Goal: Information Seeking & Learning: Learn about a topic

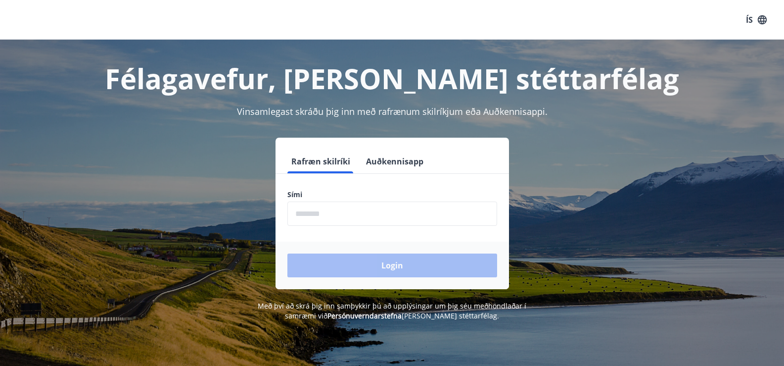
click at [325, 222] on input "phone" at bounding box center [392, 213] width 210 height 24
type input "*"
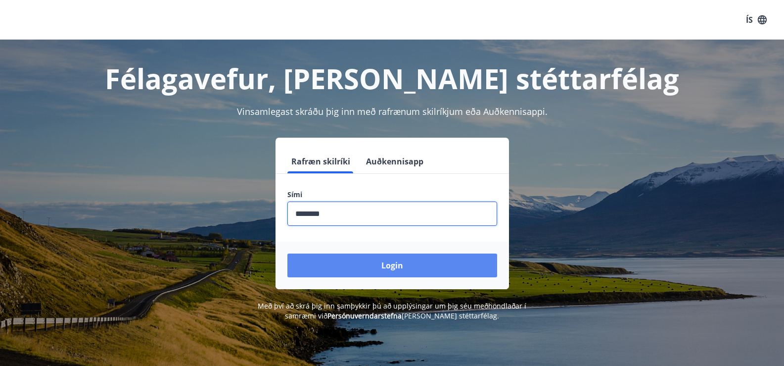
type input "********"
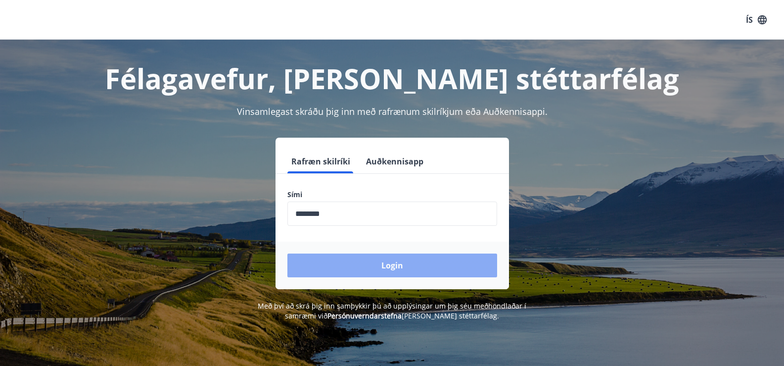
click at [396, 272] on button "Login" at bounding box center [392, 265] width 210 height 24
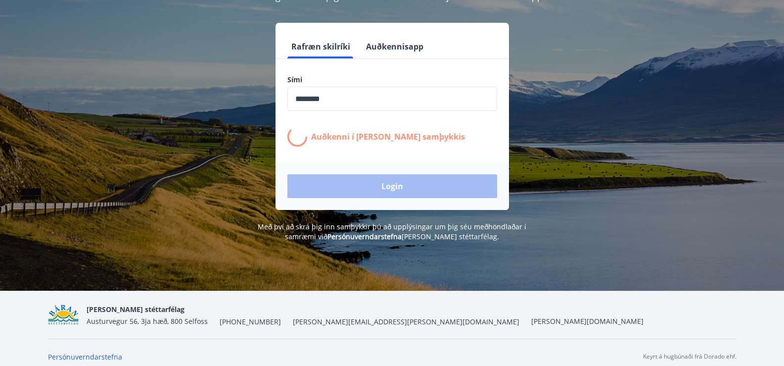
scroll to position [123, 0]
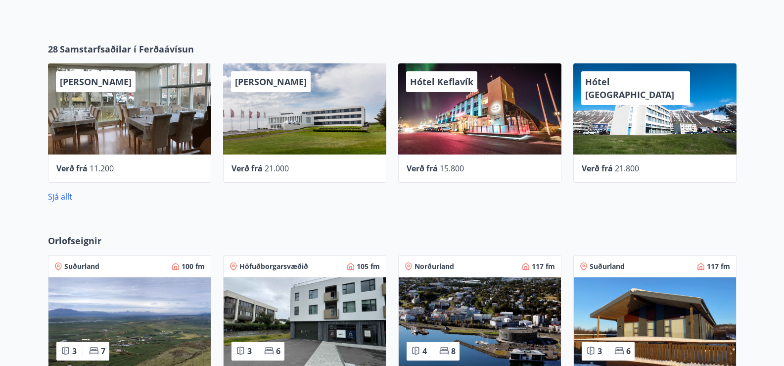
scroll to position [396, 0]
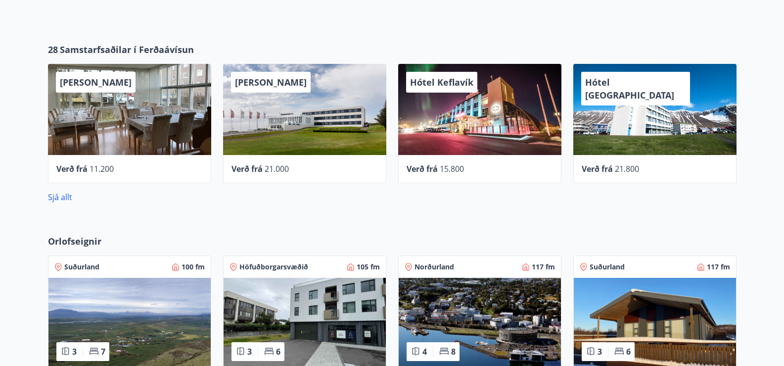
click at [80, 238] on span "Orlofseignir" at bounding box center [74, 240] width 53 height 13
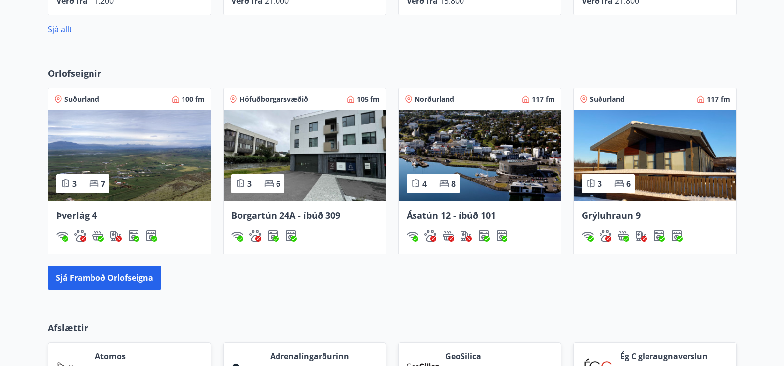
scroll to position [594, 0]
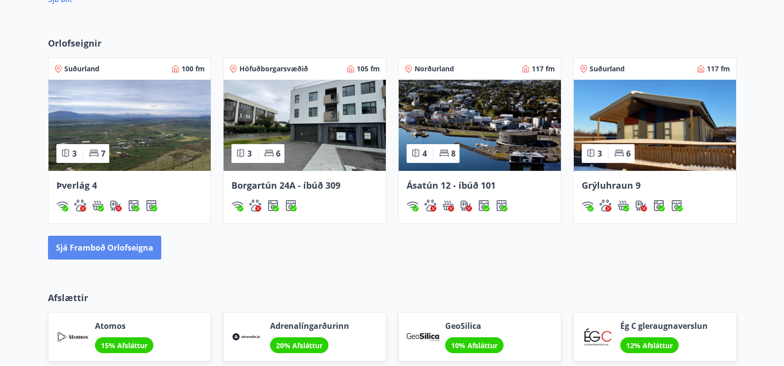
click at [66, 252] on button "Sjá framboð orlofseigna" at bounding box center [104, 247] width 113 height 24
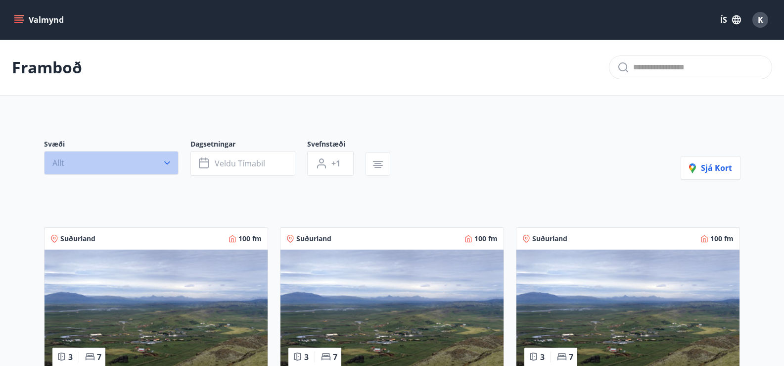
click at [151, 165] on button "Allt" at bounding box center [111, 163] width 135 height 24
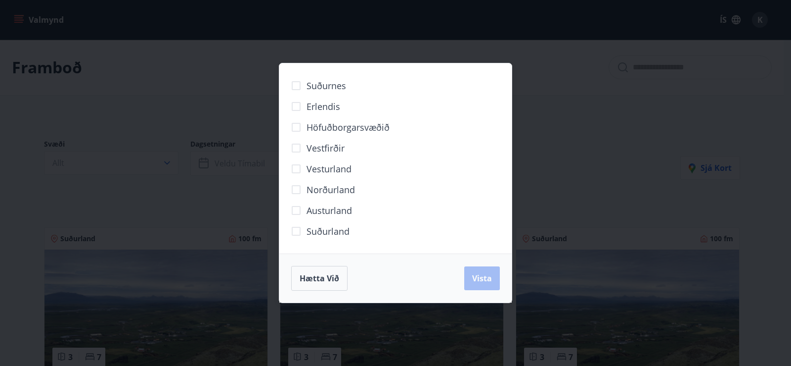
click at [316, 230] on span "Suðurland" at bounding box center [328, 231] width 43 height 13
click at [480, 283] on span "Vista" at bounding box center [482, 278] width 20 height 11
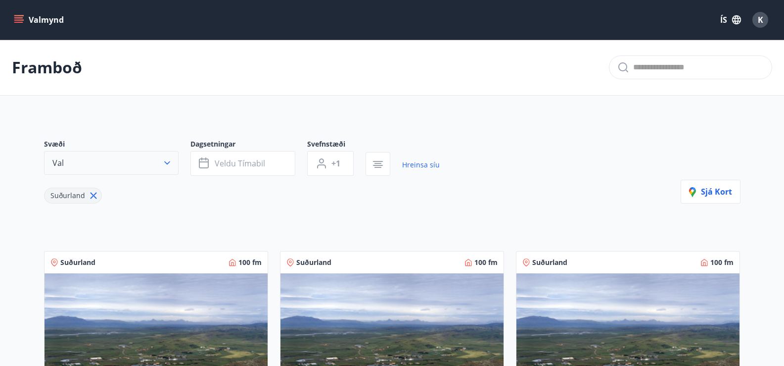
click at [163, 168] on button "Val" at bounding box center [111, 163] width 135 height 24
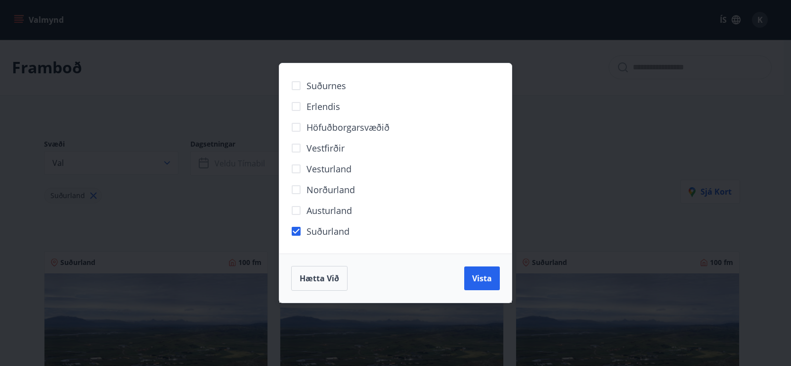
click at [319, 111] on span "Erlendis" at bounding box center [324, 106] width 34 height 13
click at [309, 229] on span "Suðurland" at bounding box center [328, 231] width 43 height 13
click at [468, 279] on button "Vista" at bounding box center [482, 278] width 36 height 24
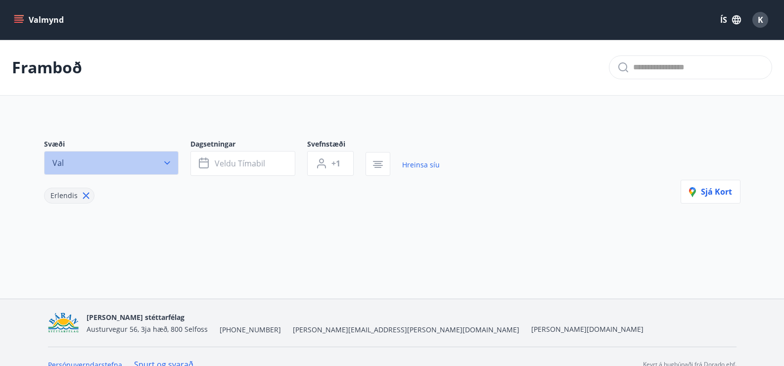
click at [174, 167] on button "Val" at bounding box center [111, 163] width 135 height 24
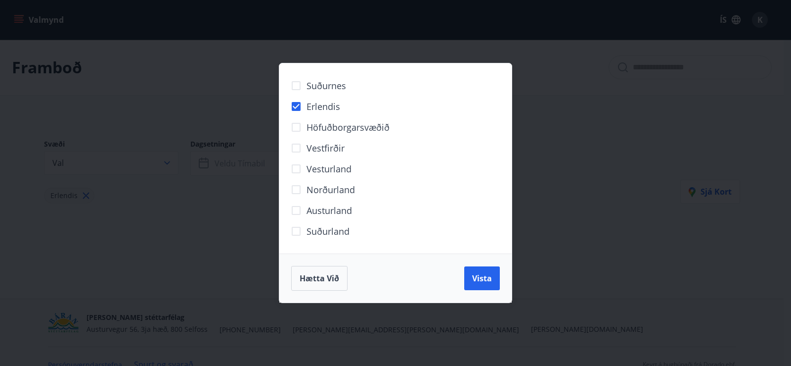
click at [324, 84] on span "Suðurnes" at bounding box center [327, 85] width 40 height 13
click at [309, 92] on span "Suðurnes" at bounding box center [327, 85] width 40 height 13
click at [317, 87] on span "Suðurnes" at bounding box center [327, 85] width 40 height 13
click at [325, 99] on label "Erlendis" at bounding box center [313, 106] width 54 height 21
click at [478, 284] on button "Vista" at bounding box center [482, 278] width 36 height 24
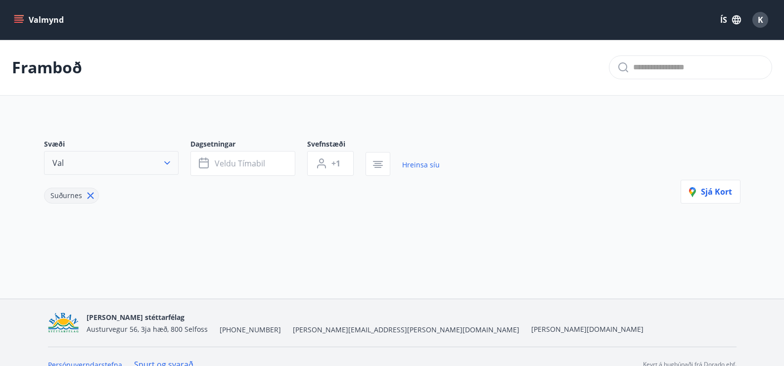
click at [171, 164] on icon "button" at bounding box center [167, 163] width 10 height 10
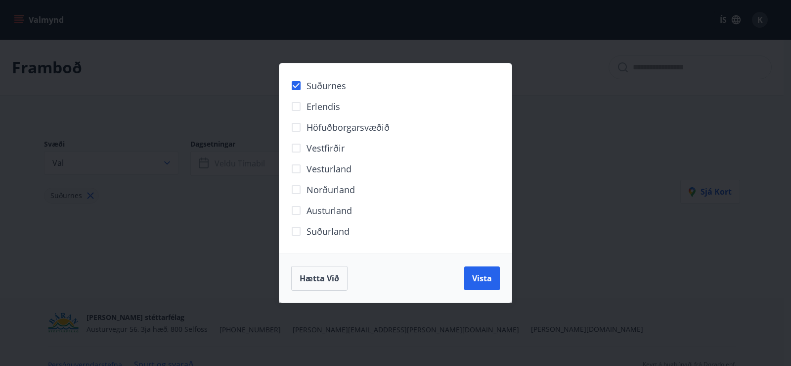
click at [313, 84] on span "Suðurnes" at bounding box center [327, 85] width 40 height 13
click at [327, 127] on span "Höfuðborgarsvæðið" at bounding box center [348, 127] width 83 height 13
click at [486, 277] on span "Vista" at bounding box center [482, 278] width 20 height 11
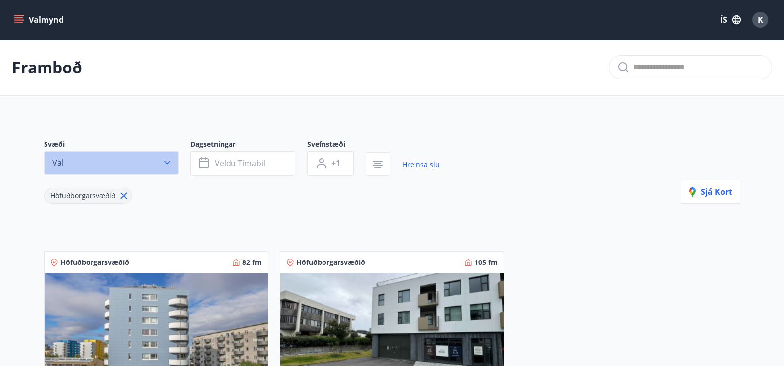
click at [148, 169] on button "Val" at bounding box center [111, 163] width 135 height 24
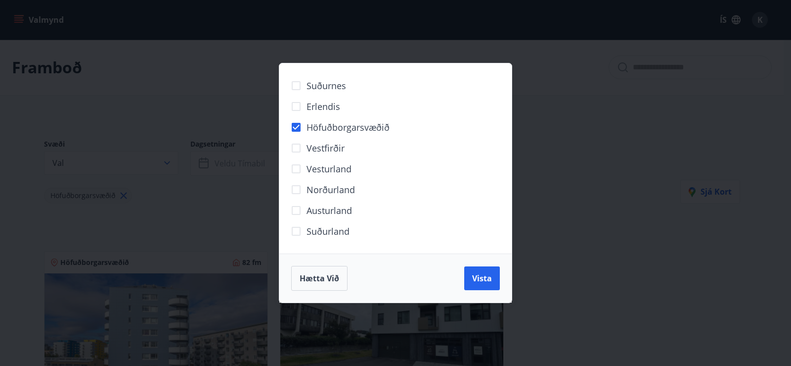
click at [309, 130] on span "Höfuðborgarsvæðið" at bounding box center [348, 127] width 83 height 13
click at [311, 146] on span "Vestfirðir" at bounding box center [326, 147] width 38 height 13
click at [471, 274] on button "Vista" at bounding box center [482, 278] width 36 height 24
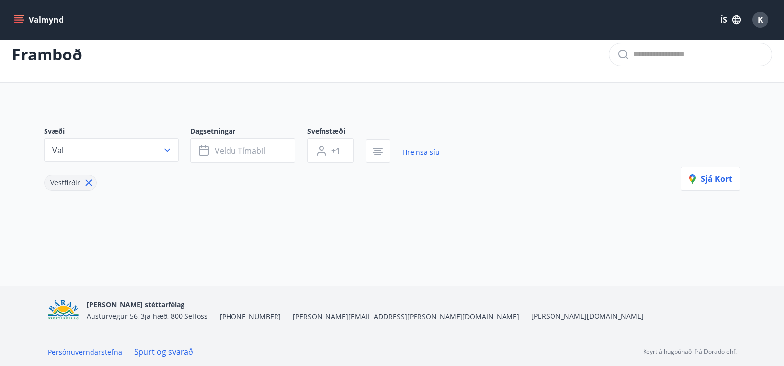
scroll to position [16, 0]
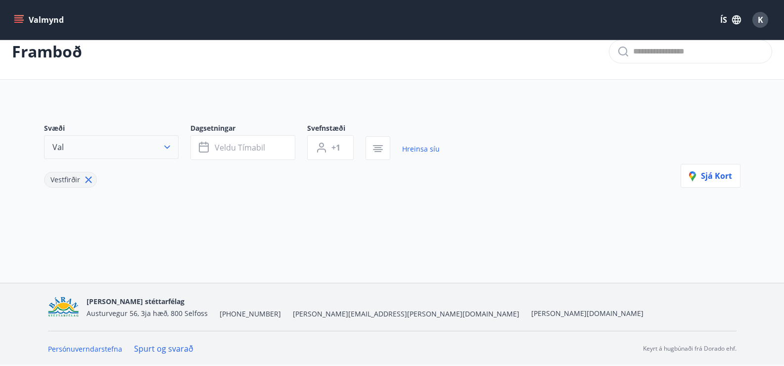
click at [151, 149] on button "Val" at bounding box center [111, 147] width 135 height 24
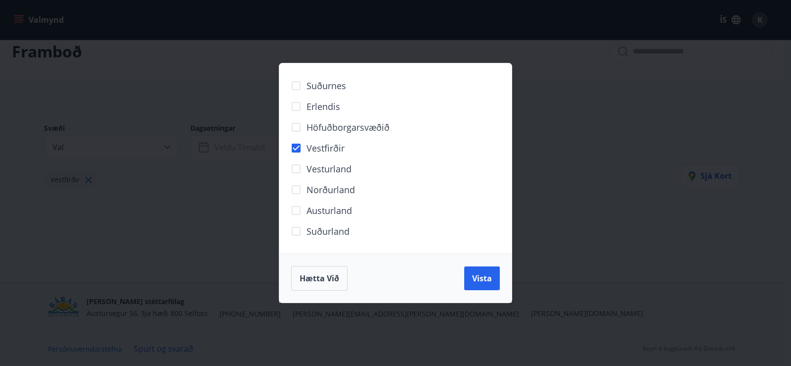
click at [330, 151] on span "Vestfirðir" at bounding box center [326, 147] width 38 height 13
click at [325, 168] on span "Vesturland" at bounding box center [329, 168] width 45 height 13
click at [492, 286] on button "Vista" at bounding box center [482, 278] width 36 height 24
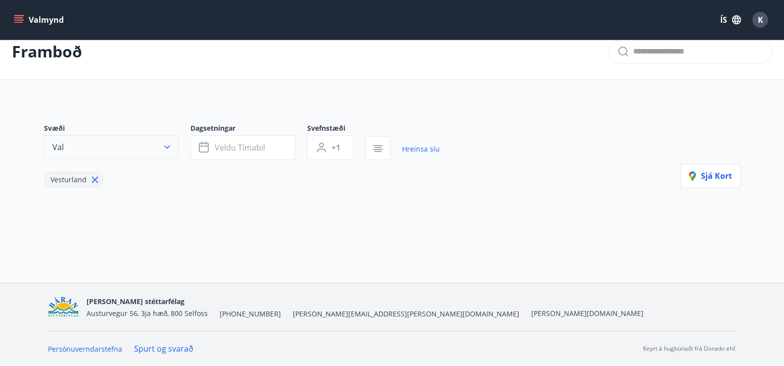
click at [154, 153] on button "Val" at bounding box center [111, 147] width 135 height 24
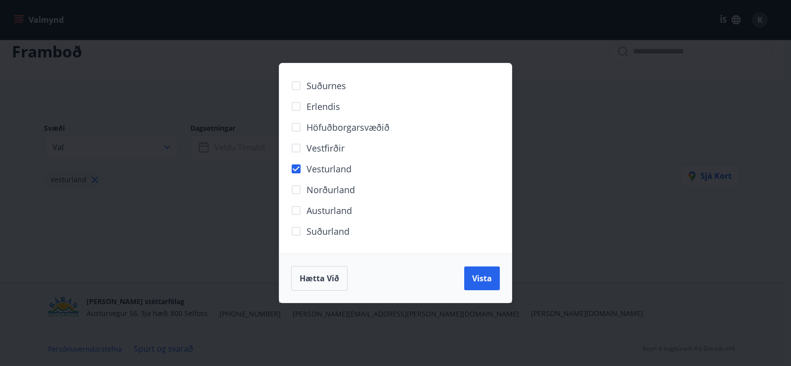
click at [311, 172] on span "Vesturland" at bounding box center [329, 168] width 45 height 13
click at [318, 191] on span "Norðurland" at bounding box center [331, 189] width 48 height 13
click at [478, 284] on button "Vista" at bounding box center [482, 278] width 36 height 24
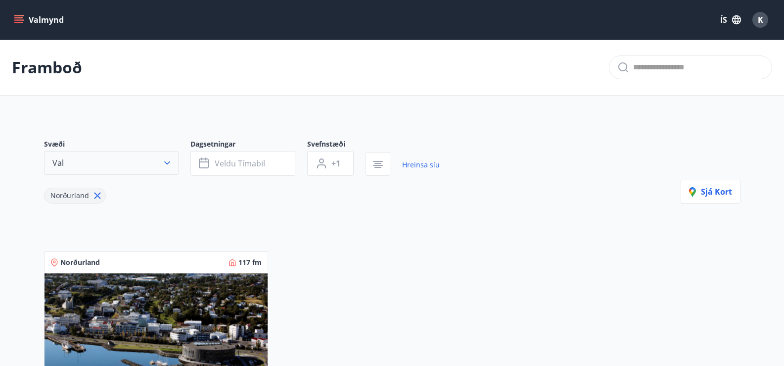
click at [156, 171] on button "Val" at bounding box center [111, 163] width 135 height 24
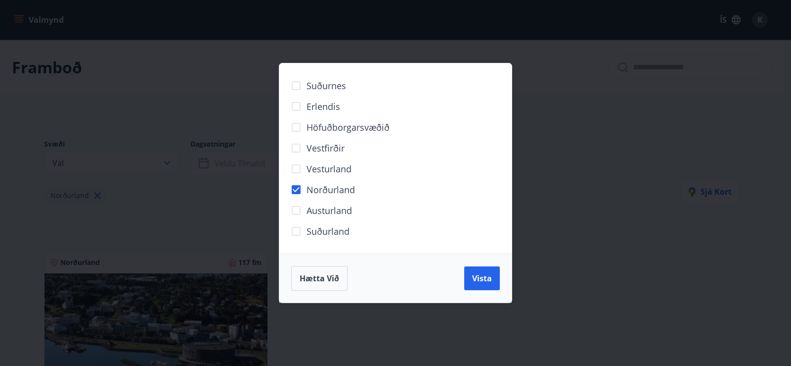
click at [314, 188] on span "Norðurland" at bounding box center [331, 189] width 48 height 13
click at [343, 213] on span "Austurland" at bounding box center [330, 210] width 46 height 13
click at [485, 283] on button "Vista" at bounding box center [482, 278] width 36 height 24
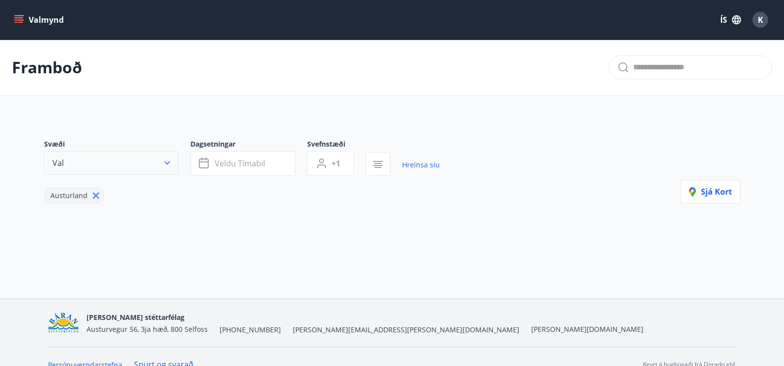
click at [155, 164] on button "Val" at bounding box center [111, 163] width 135 height 24
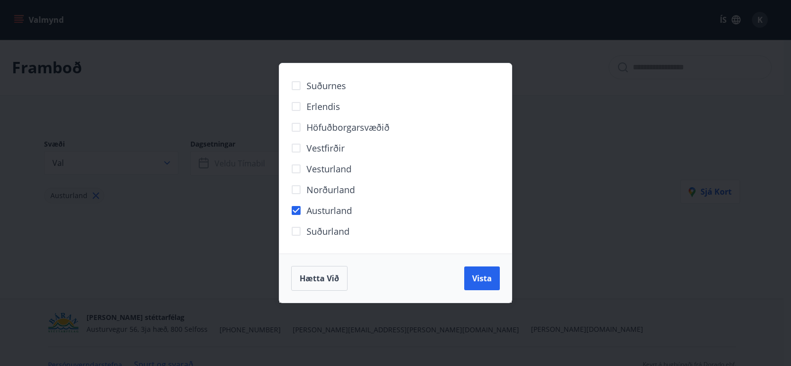
click at [322, 202] on label "Austurland" at bounding box center [319, 210] width 66 height 21
click at [331, 228] on span "Suðurland" at bounding box center [328, 231] width 43 height 13
click at [477, 275] on span "Vista" at bounding box center [482, 278] width 20 height 11
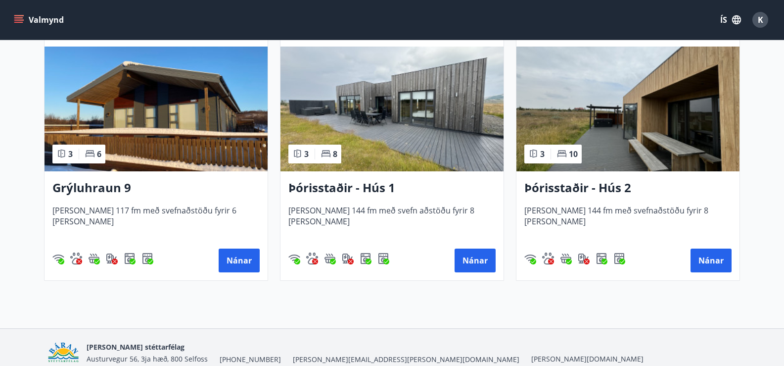
click at [434, 111] on img at bounding box center [391, 108] width 223 height 125
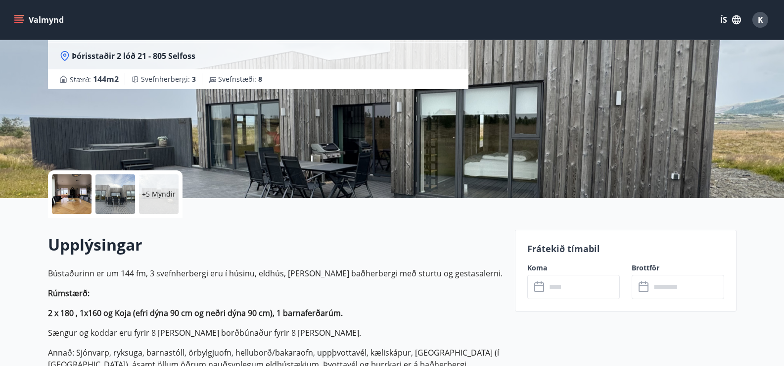
scroll to position [297, 0]
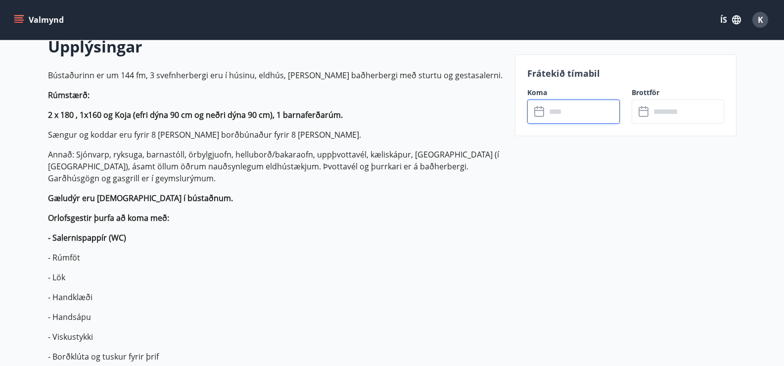
click at [568, 117] on input "text" at bounding box center [583, 111] width 74 height 24
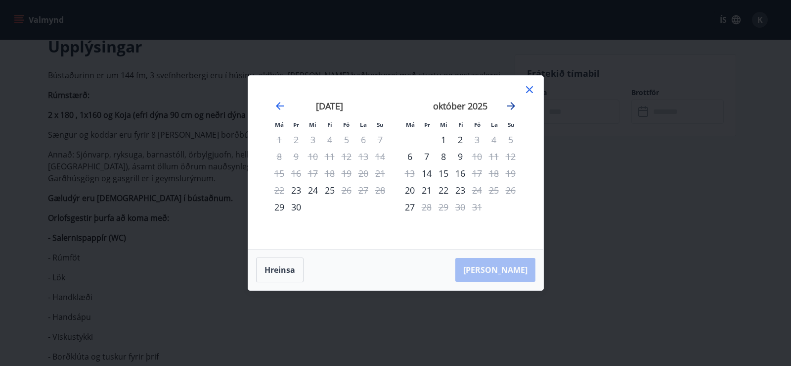
click at [515, 109] on icon "Move forward to switch to the next month." at bounding box center [511, 106] width 12 height 12
click at [509, 107] on icon "Move forward to switch to the next month." at bounding box center [511, 106] width 12 height 12
click at [343, 195] on div "21" at bounding box center [346, 190] width 17 height 17
click at [379, 192] on div "23" at bounding box center [380, 190] width 17 height 17
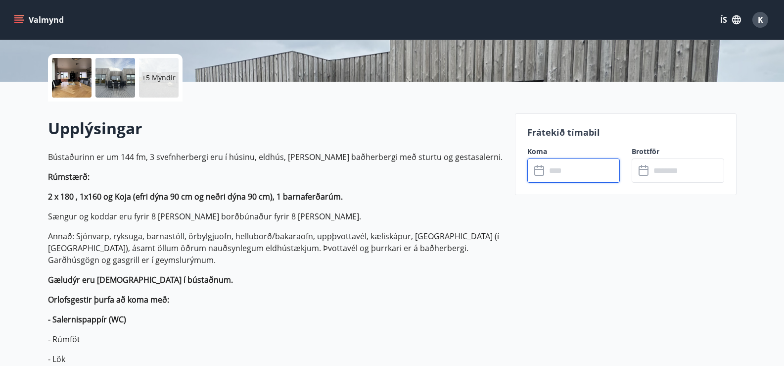
scroll to position [198, 0]
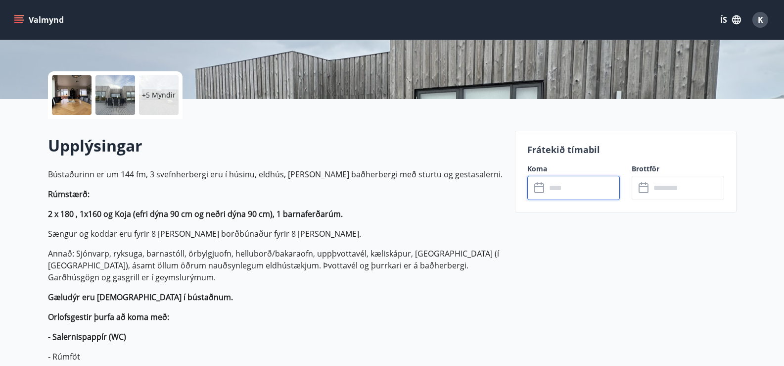
click at [552, 197] on input "text" at bounding box center [583, 188] width 74 height 24
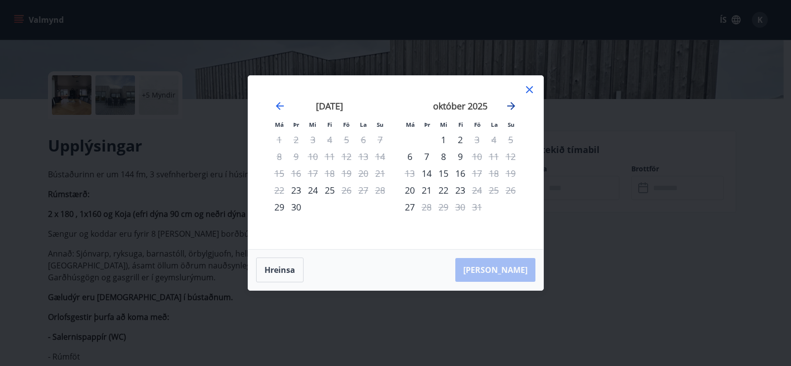
click at [506, 106] on icon "Move forward to switch to the next month." at bounding box center [511, 106] width 12 height 12
click at [531, 85] on icon at bounding box center [530, 90] width 12 height 12
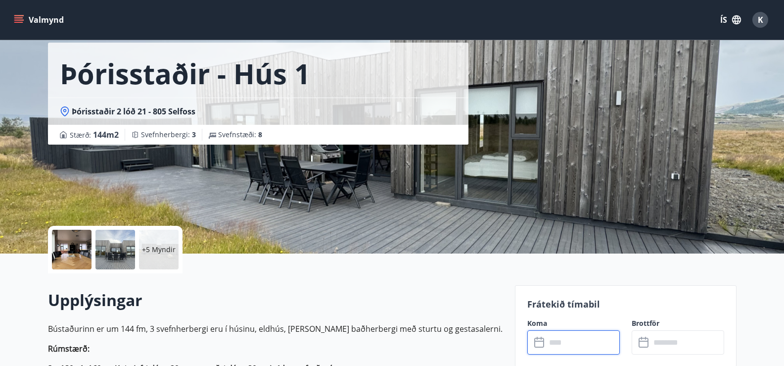
scroll to position [0, 0]
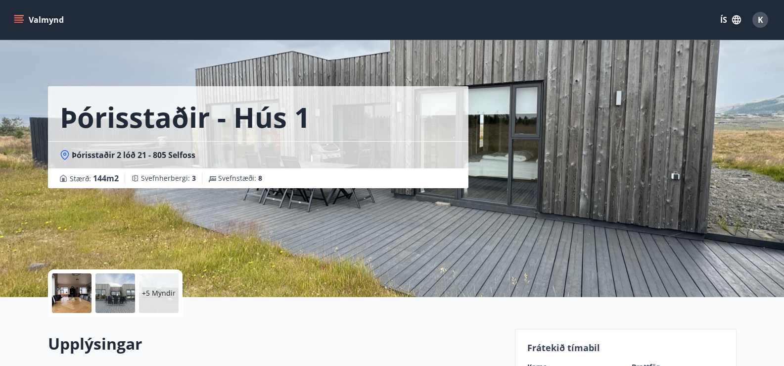
click at [29, 16] on button "Valmynd" at bounding box center [40, 20] width 56 height 18
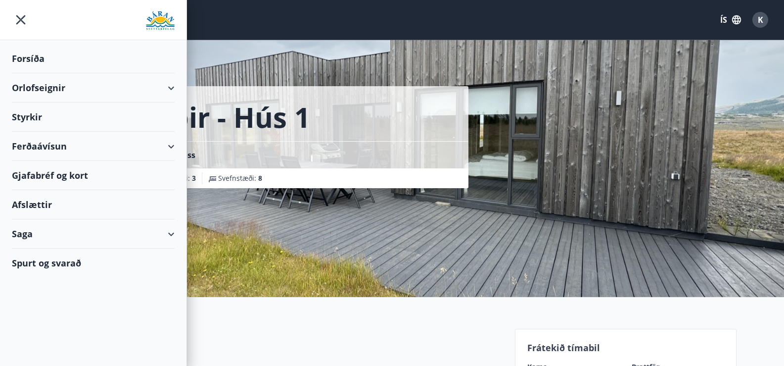
click at [41, 63] on div "Forsíða" at bounding box center [93, 58] width 163 height 29
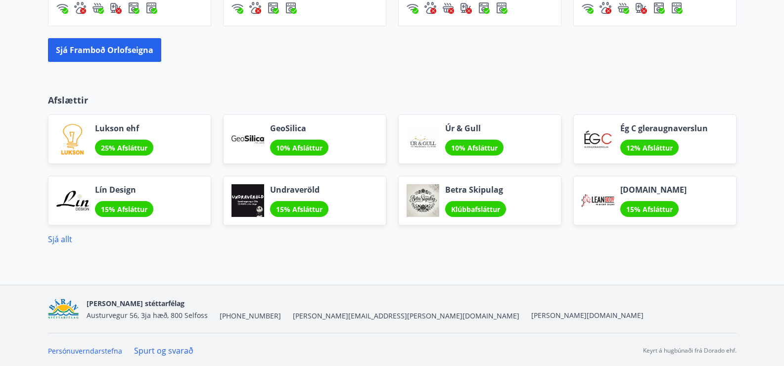
scroll to position [791, 0]
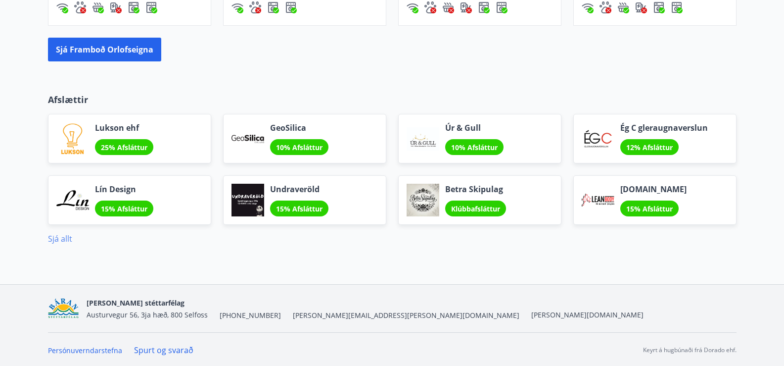
click at [57, 234] on link "Sjá allt" at bounding box center [60, 238] width 24 height 11
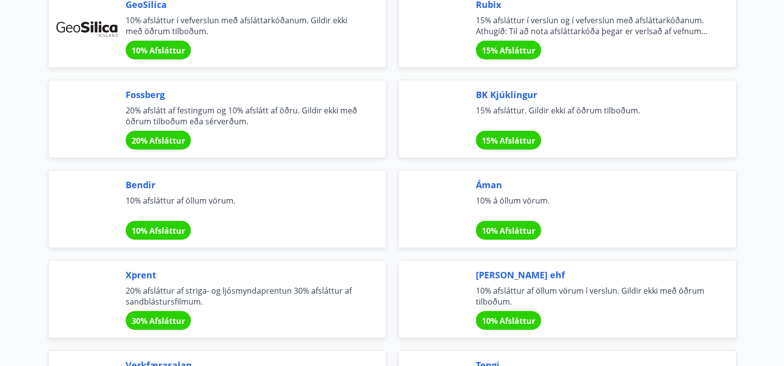
scroll to position [1385, 0]
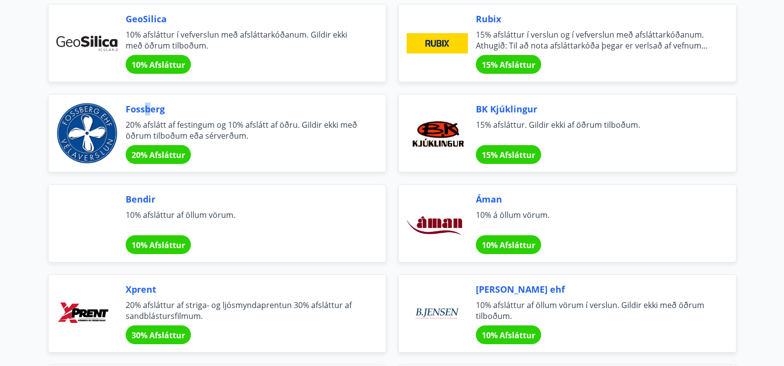
click at [147, 101] on div "Fossberg 20% afslátt af festingum og 10% afslátt af öðru. Gildir ekki með öðrum…" at bounding box center [217, 133] width 338 height 78
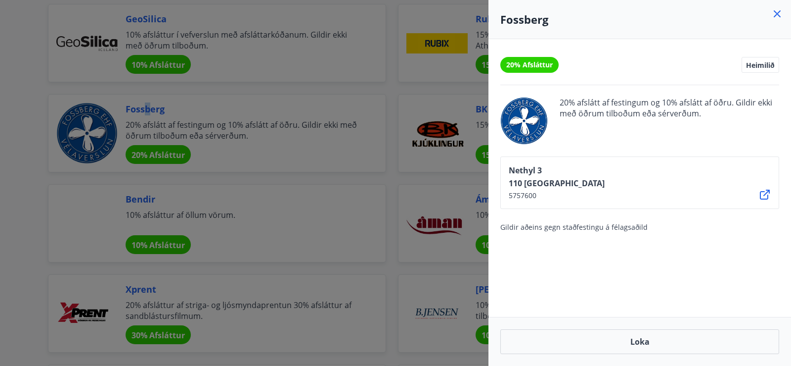
click at [778, 13] on icon at bounding box center [777, 13] width 1 height 1
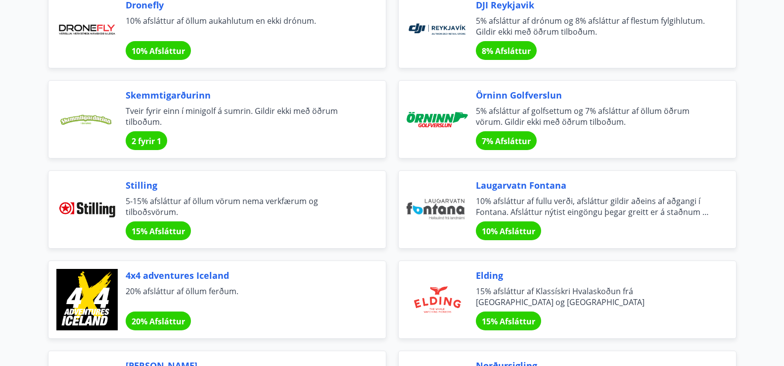
scroll to position [2226, 0]
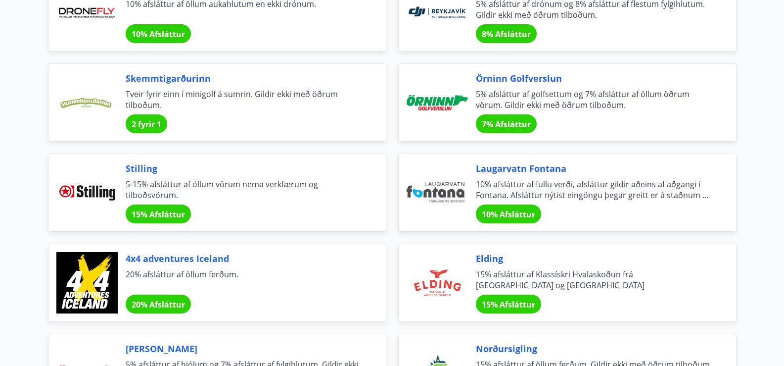
click at [131, 167] on span "Stilling" at bounding box center [244, 168] width 236 height 13
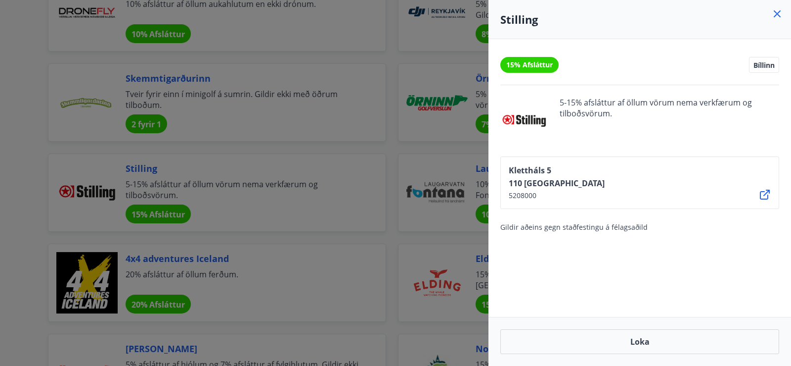
click at [777, 16] on icon at bounding box center [778, 14] width 12 height 12
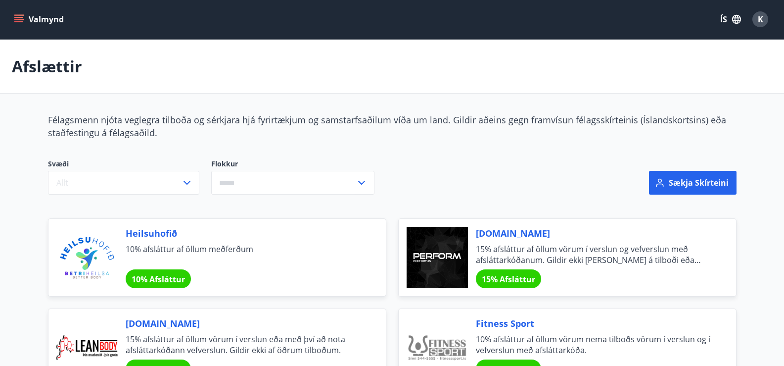
scroll to position [0, 0]
click at [44, 21] on button "Valmynd" at bounding box center [40, 20] width 56 height 18
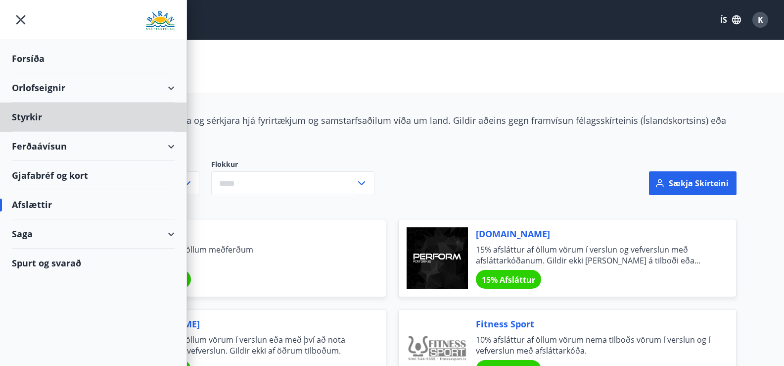
click at [37, 60] on div "Forsíða" at bounding box center [93, 58] width 163 height 29
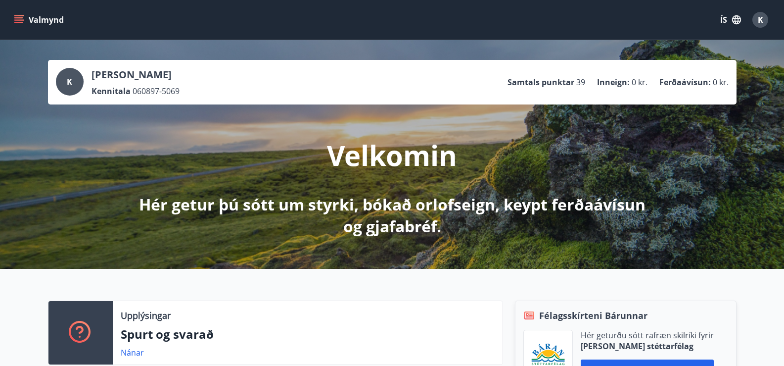
click at [23, 18] on icon "menu" at bounding box center [19, 20] width 10 height 10
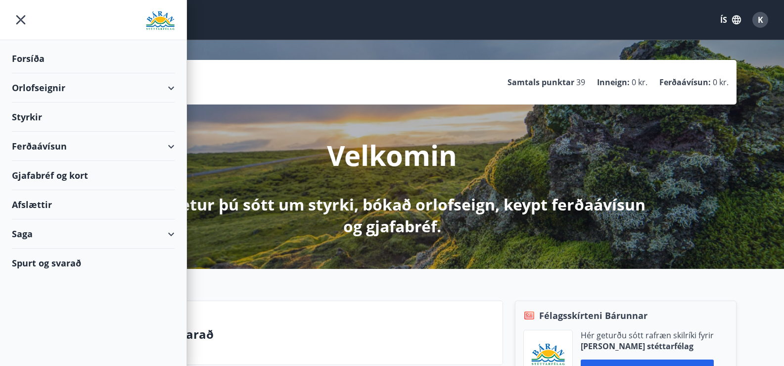
click at [30, 93] on div "Orlofseignir" at bounding box center [93, 87] width 163 height 29
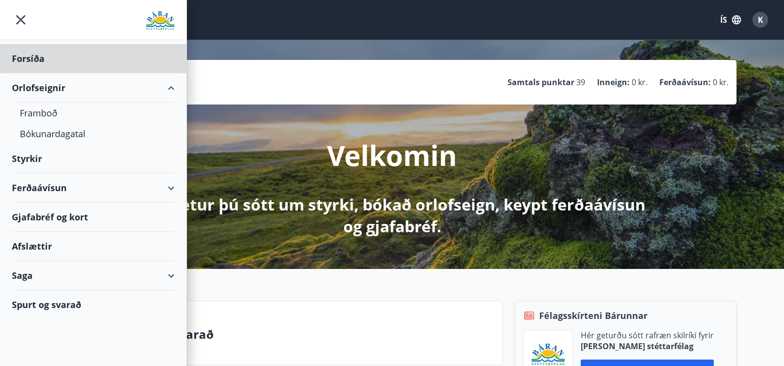
click at [32, 160] on div "Styrkir" at bounding box center [93, 158] width 163 height 29
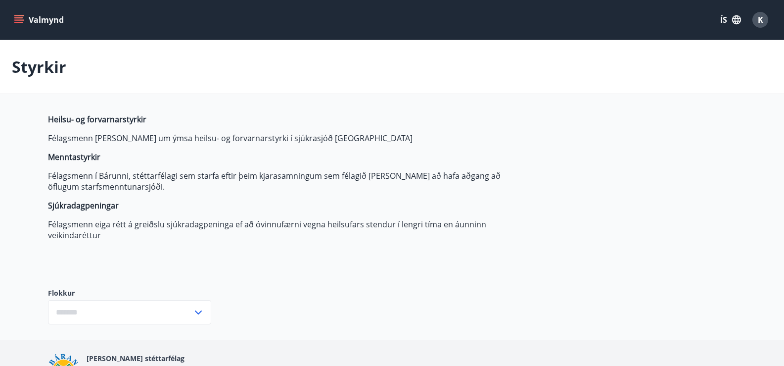
type input "***"
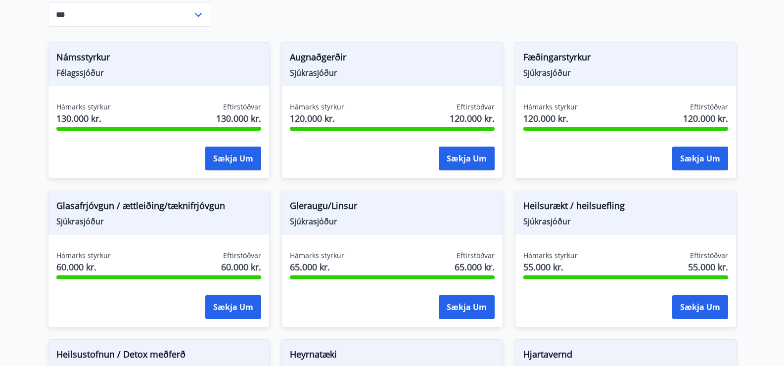
scroll to position [297, 0]
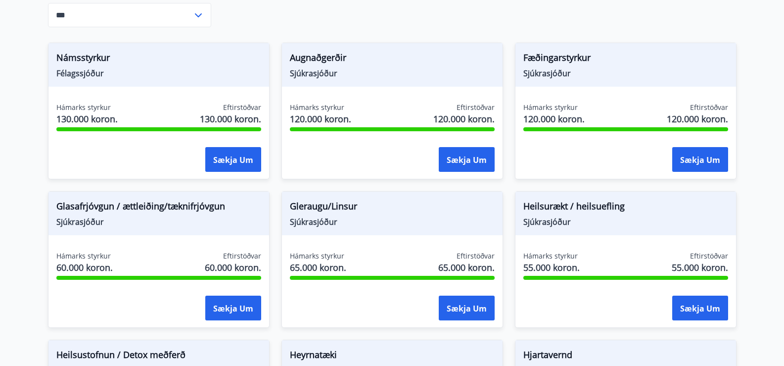
click at [419, 65] on span "Augnaðgerðir" at bounding box center [392, 59] width 205 height 17
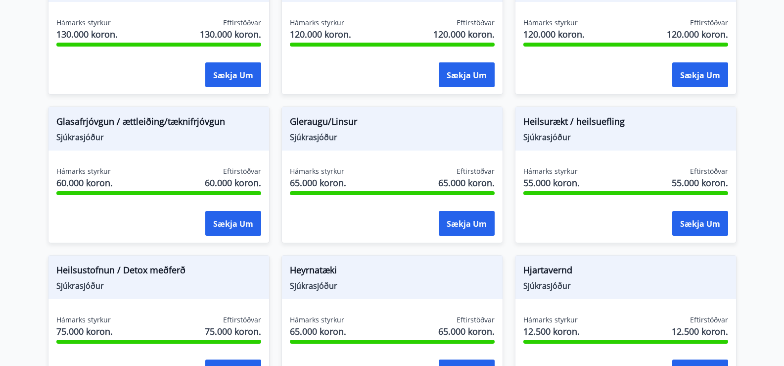
scroll to position [396, 0]
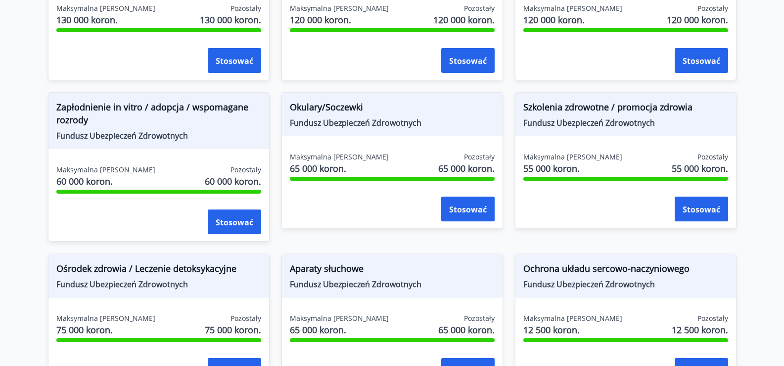
click at [361, 75] on div "Maksymalna siła 120 000 koron. Pozostały 120 000 koron. Stosować" at bounding box center [392, 39] width 221 height 72
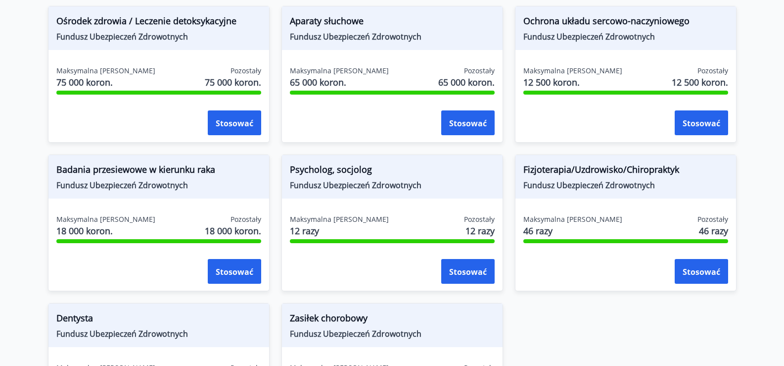
scroll to position [742, 0]
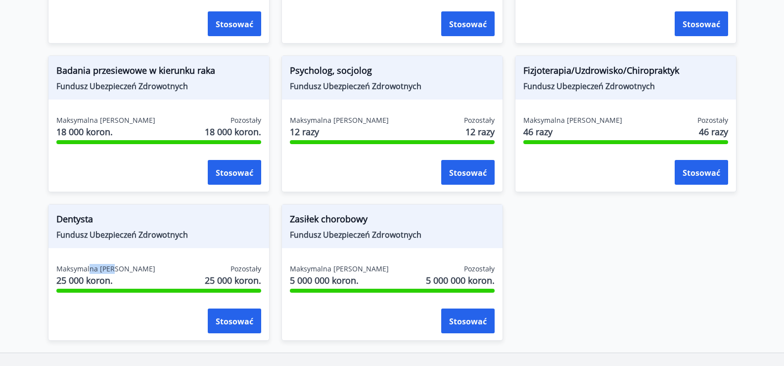
drag, startPoint x: 88, startPoint y: 263, endPoint x: 118, endPoint y: 261, distance: 29.7
click at [114, 263] on div "Dentysta Fundusz Ubezpieczeń Zdrowotnych Maksymalna siła 25 000 koron. Pozostał…" at bounding box center [159, 272] width 222 height 137
click at [135, 257] on div "Dentysta Fundusz Ubezpieczeń Zdrowotnych Maksymalna siła 25 000 koron. Pozostał…" at bounding box center [159, 272] width 222 height 137
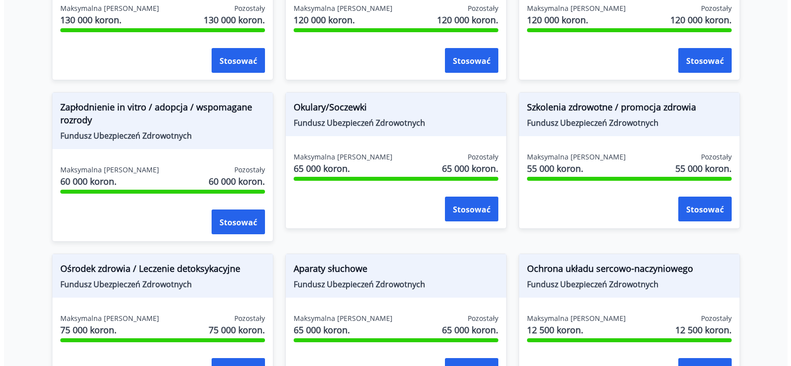
scroll to position [0, 0]
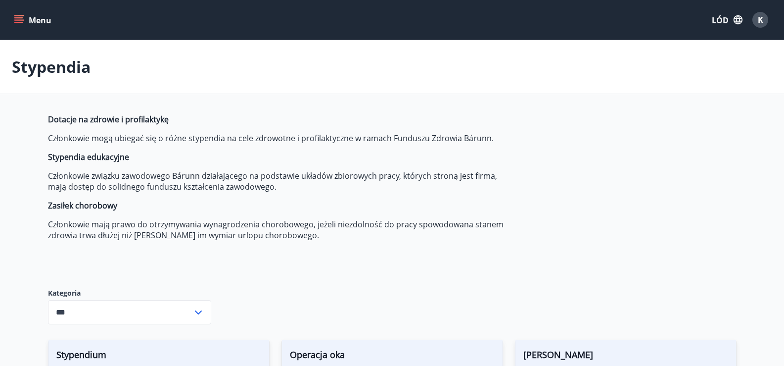
click at [46, 26] on button "Menu" at bounding box center [34, 20] width 44 height 18
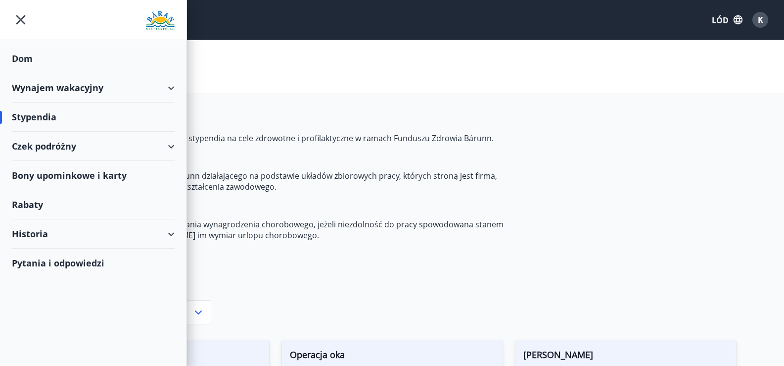
click at [28, 51] on div "Dom" at bounding box center [93, 58] width 163 height 29
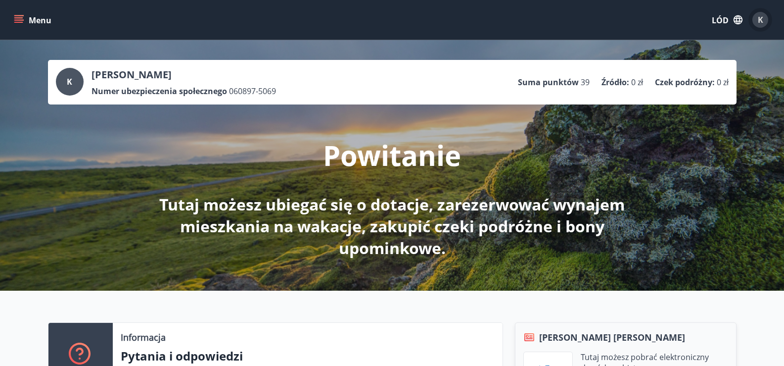
click at [766, 12] on span "K" at bounding box center [760, 20] width 16 height 16
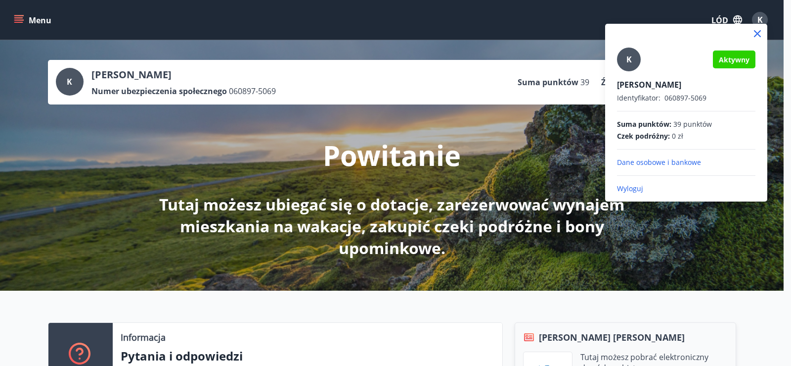
click at [642, 186] on font "Wyloguj" at bounding box center [630, 188] width 26 height 9
